Goal: Task Accomplishment & Management: Use online tool/utility

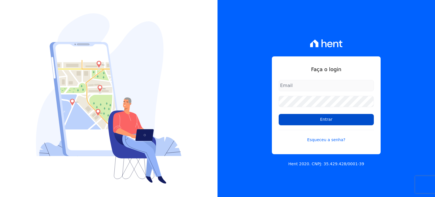
type input "[EMAIL_ADDRESS][DOMAIN_NAME]"
click at [346, 118] on input "Entrar" at bounding box center [326, 119] width 95 height 11
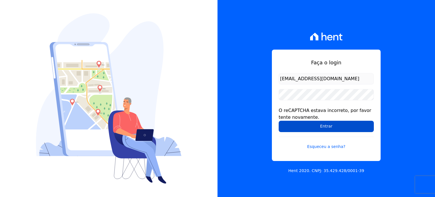
click at [322, 129] on input "Entrar" at bounding box center [326, 126] width 95 height 11
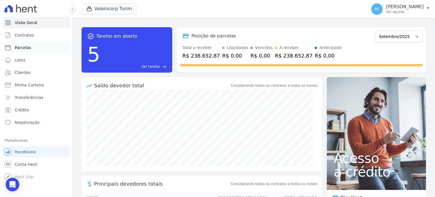
click at [29, 50] on span "Parcelas" at bounding box center [23, 48] width 16 height 6
select select
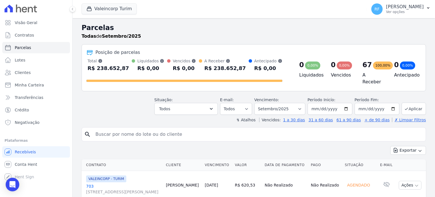
click at [168, 132] on input "search" at bounding box center [257, 134] width 331 height 11
type input "albert"
click at [316, 106] on input "[DATE]" at bounding box center [330, 109] width 45 height 12
click at [321, 106] on input "[DATE]" at bounding box center [330, 109] width 45 height 12
type input "[DATE]"
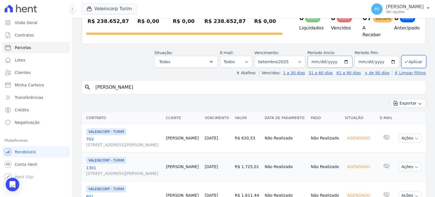
scroll to position [57, 0]
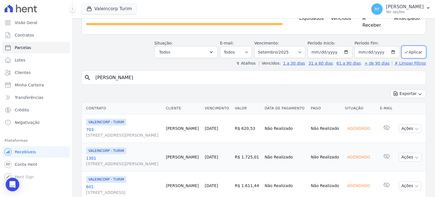
click at [214, 72] on input "albert" at bounding box center [257, 77] width 331 height 11
select select
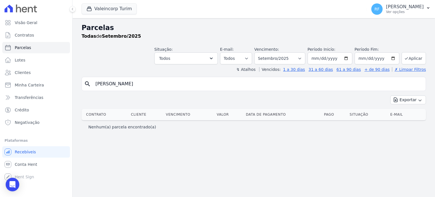
click at [378, 88] on input "albert" at bounding box center [257, 83] width 331 height 11
click at [412, 59] on button "Aplicar" at bounding box center [414, 58] width 24 height 12
select select
click at [323, 57] on input "[DATE]" at bounding box center [330, 58] width 45 height 12
type input "[DATE]"
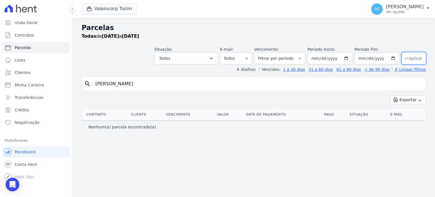
click at [408, 56] on icon "submit" at bounding box center [406, 58] width 5 height 5
select select
click at [412, 12] on p "Ver opções" at bounding box center [405, 12] width 38 height 5
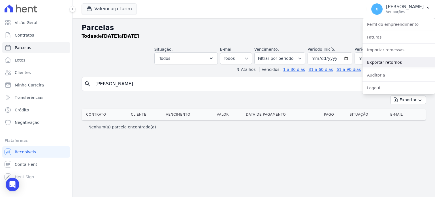
click at [379, 63] on link "Exportar retornos" at bounding box center [399, 62] width 73 height 10
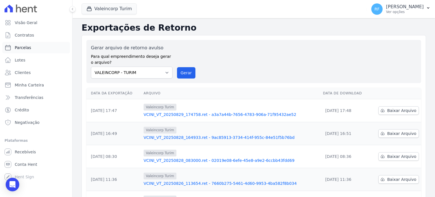
click at [27, 48] on span "Parcelas" at bounding box center [23, 48] width 16 height 6
select select
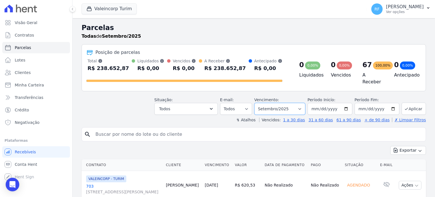
click at [292, 105] on select "Filtrar por período ──────── Todos os meses Julho/2024 Agosto/2024 Setembro/202…" at bounding box center [279, 109] width 51 height 12
select select "08/2025"
click at [259, 103] on select "Filtrar por período ──────── Todos os meses Julho/2024 Agosto/2024 Setembro/202…" at bounding box center [279, 109] width 51 height 12
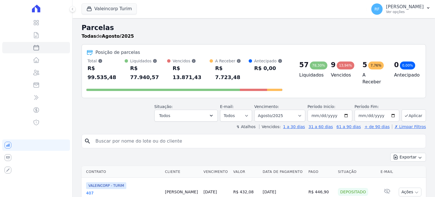
select select
